Goal: Task Accomplishment & Management: Manage account settings

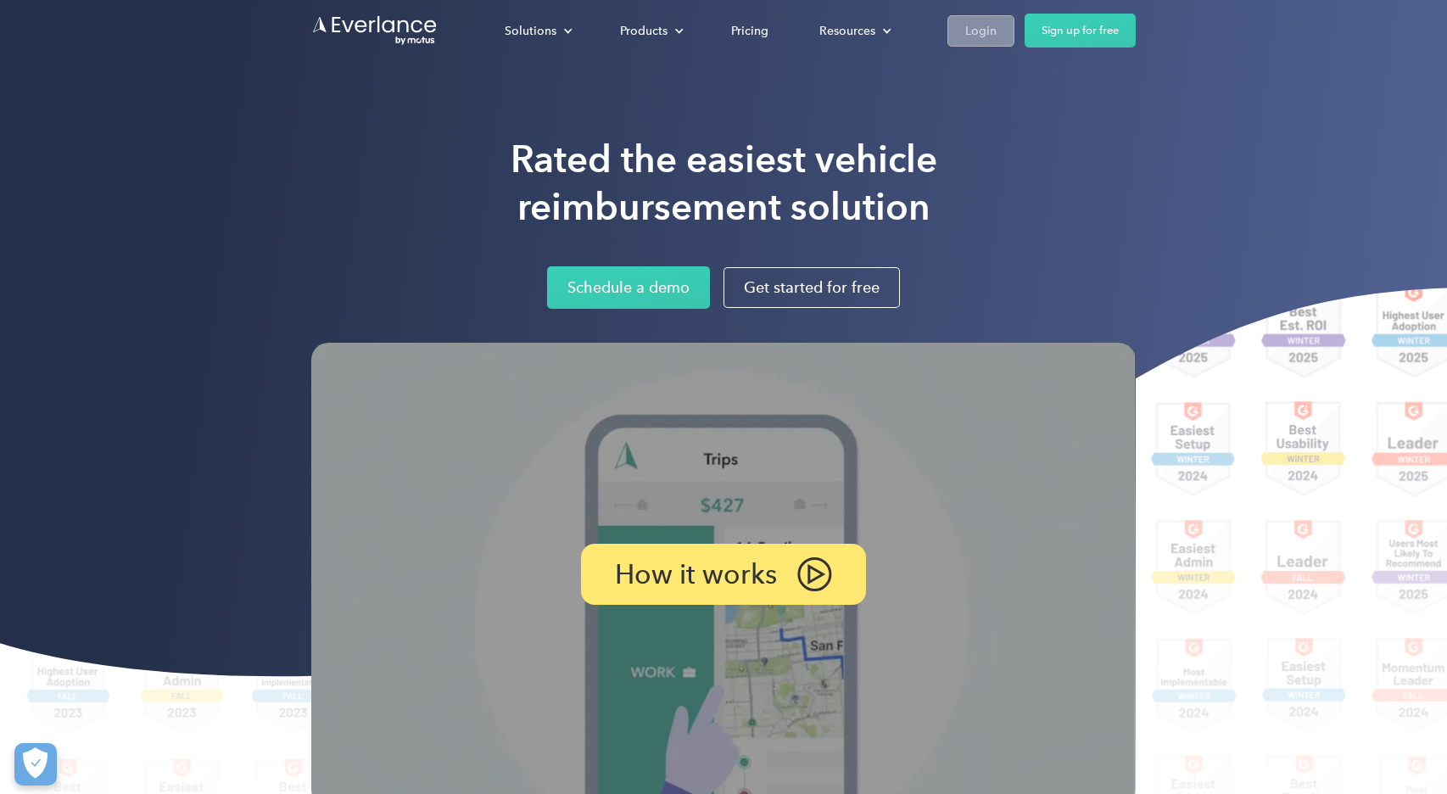
click at [986, 34] on div "Login" at bounding box center [980, 30] width 31 height 21
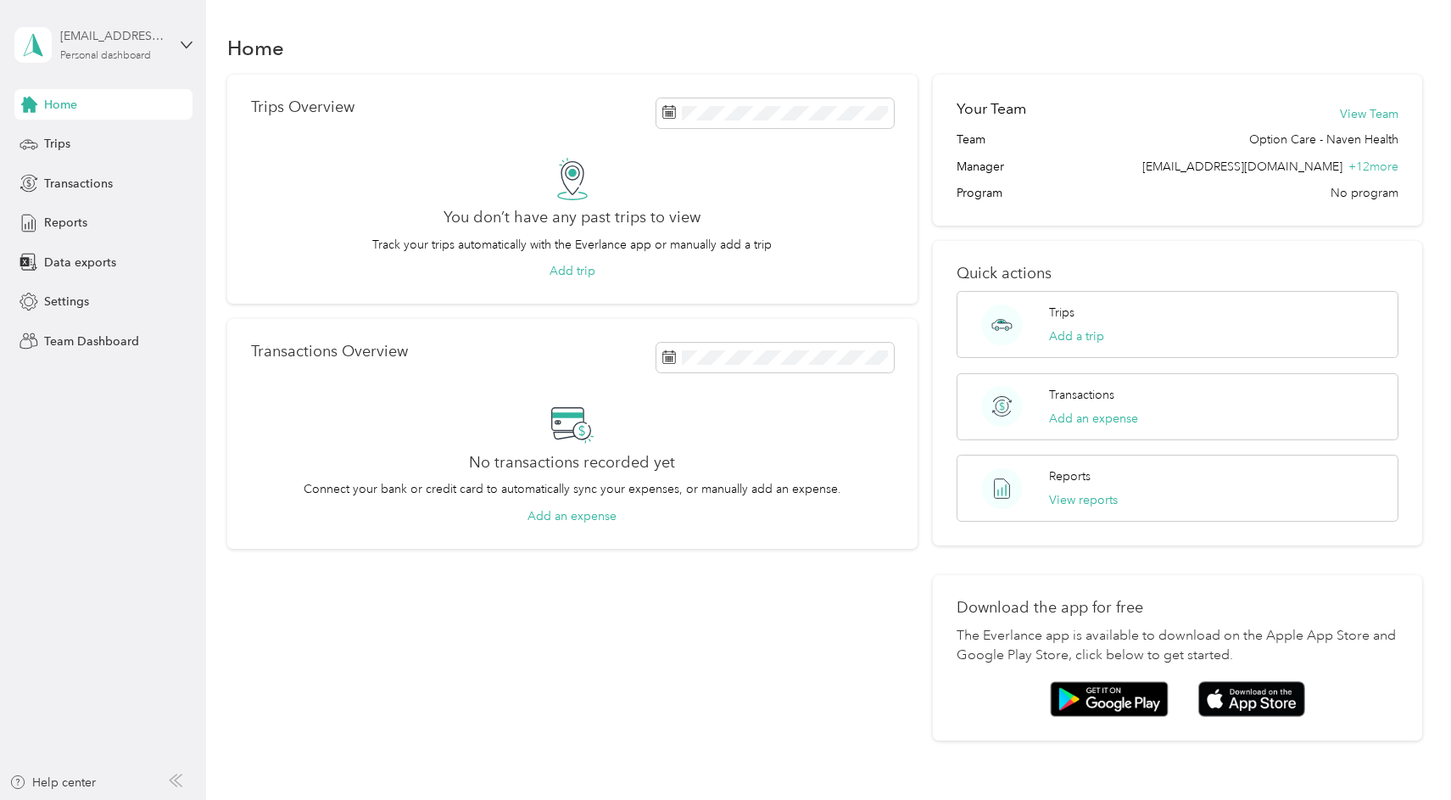
click at [106, 38] on div "favr+jhorst@everlance.com" at bounding box center [113, 36] width 106 height 18
click at [98, 139] on div "Team dashboard" at bounding box center [74, 140] width 91 height 18
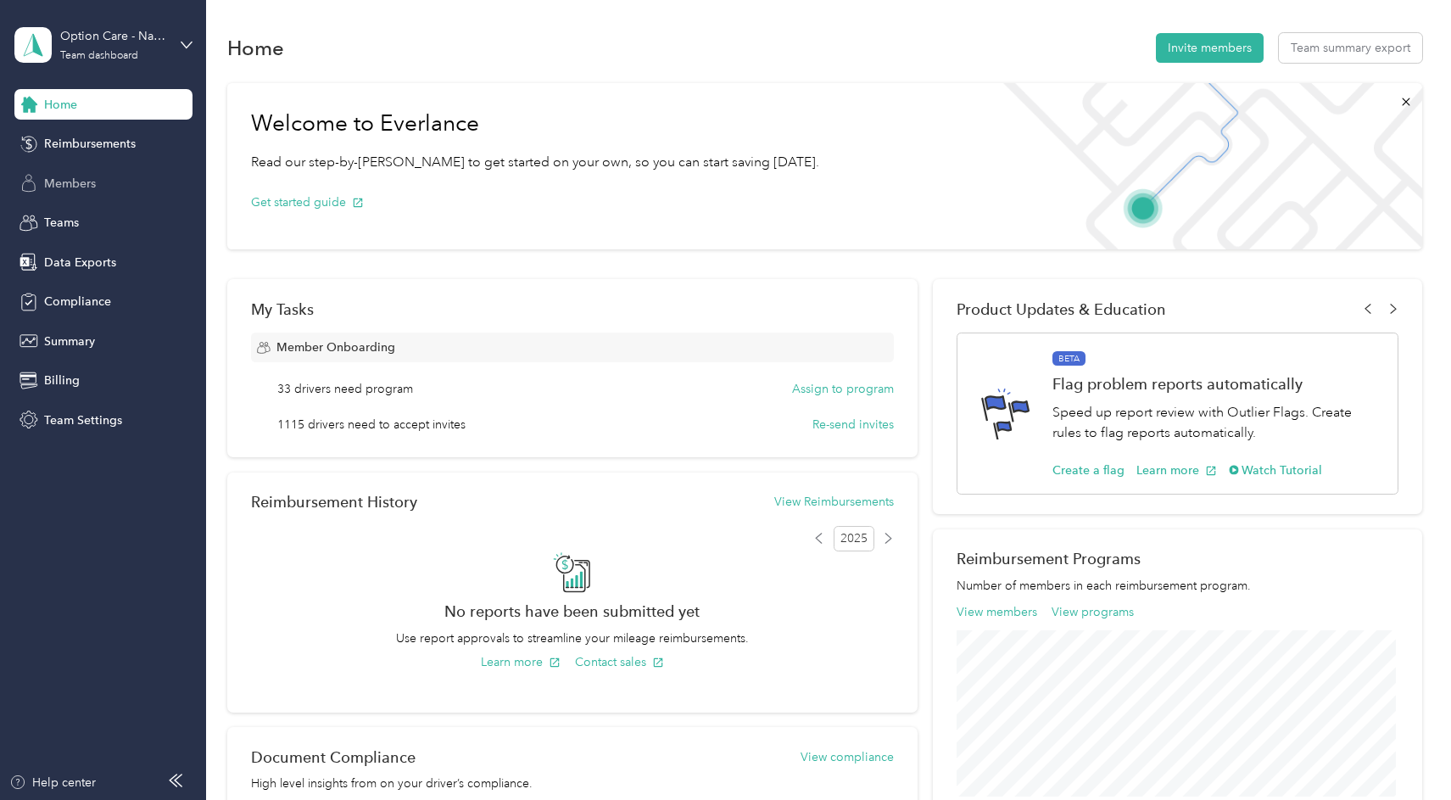
click at [92, 190] on span "Members" at bounding box center [70, 184] width 52 height 18
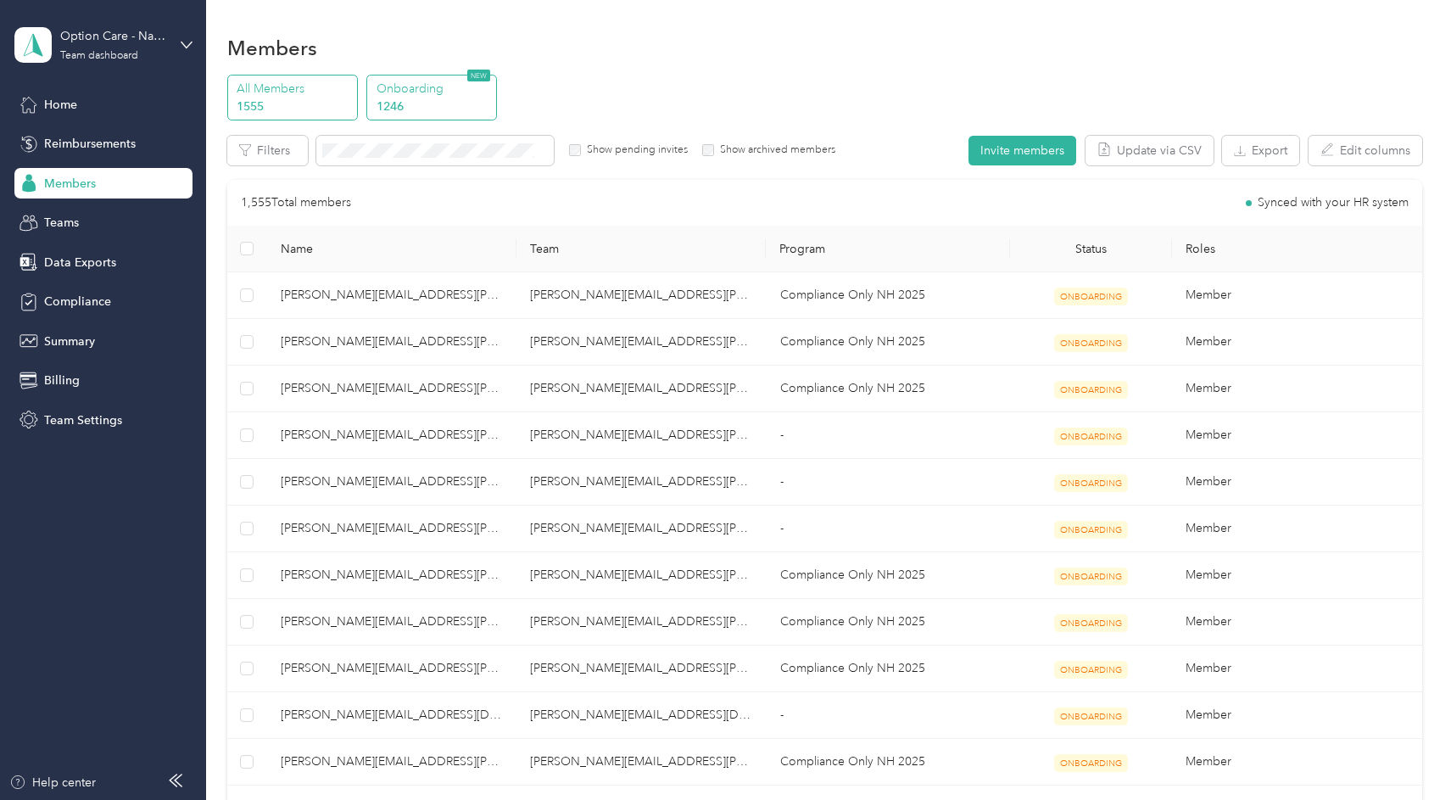
click at [471, 102] on p "1246" at bounding box center [434, 107] width 115 height 18
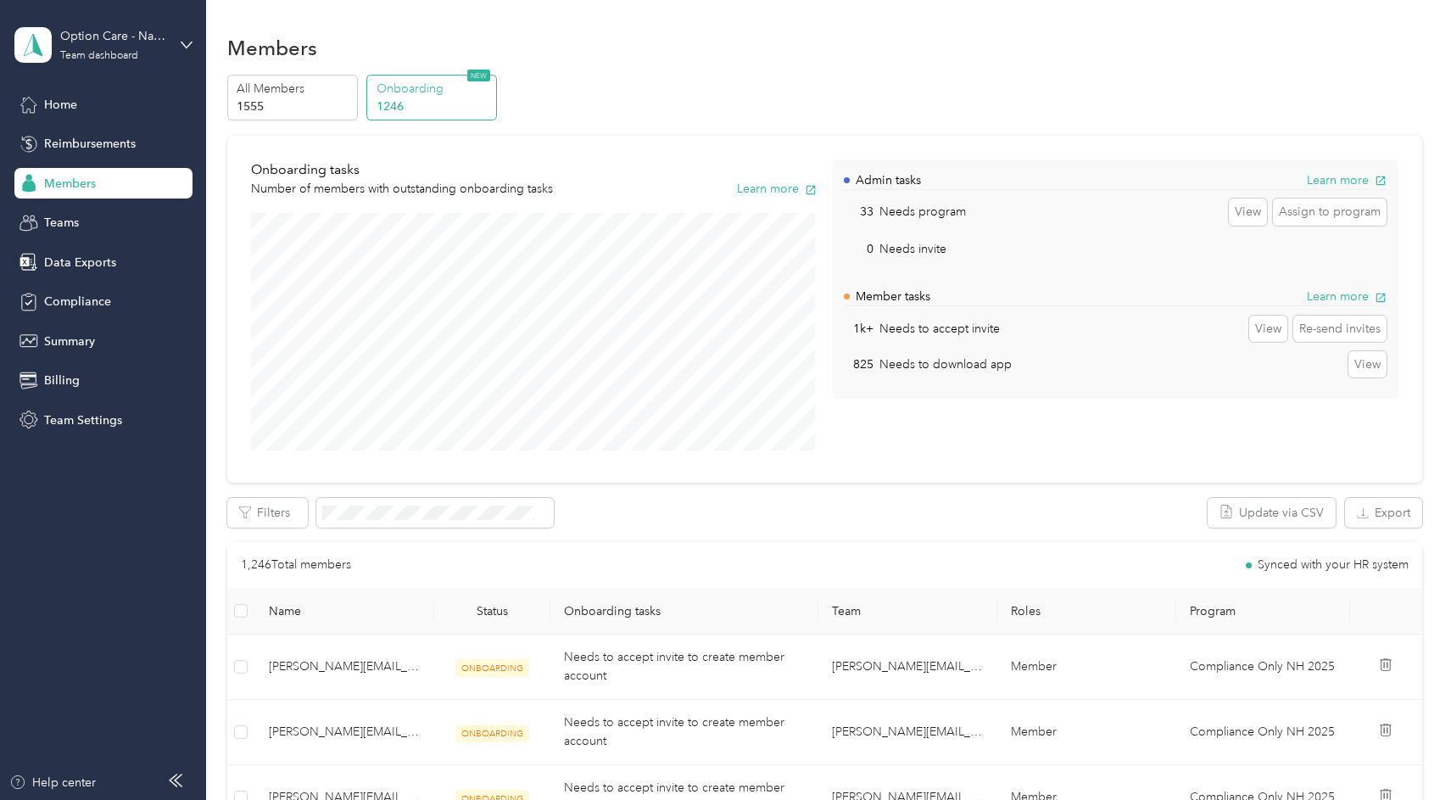
click at [862, 472] on div "Onboarding tasks Number of members with outstanding onboarding tasks Learn more…" at bounding box center [824, 310] width 1195 height 348
